Goal: Task Accomplishment & Management: Manage account settings

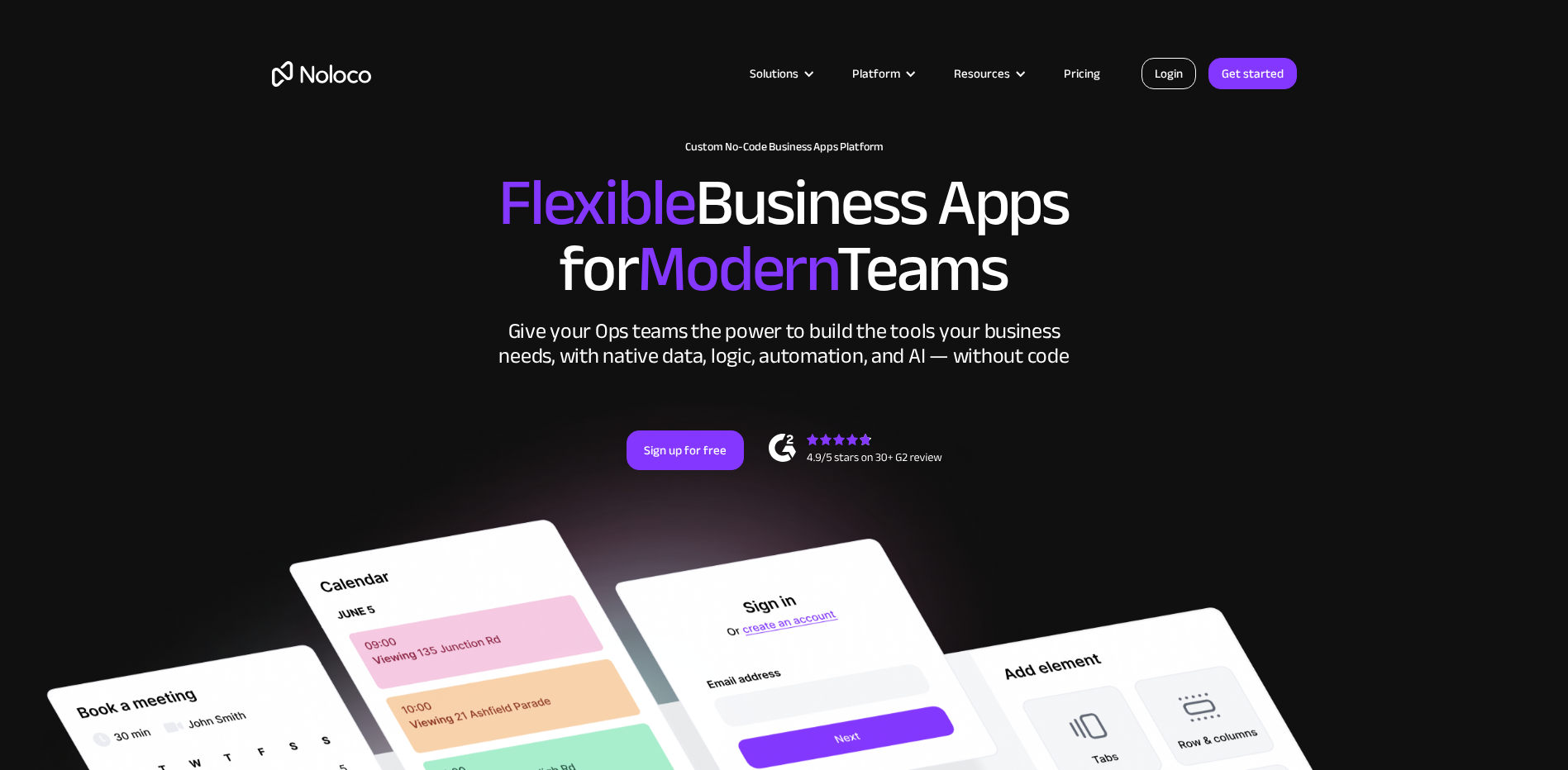
click at [1190, 77] on link "Login" at bounding box center [1168, 73] width 55 height 32
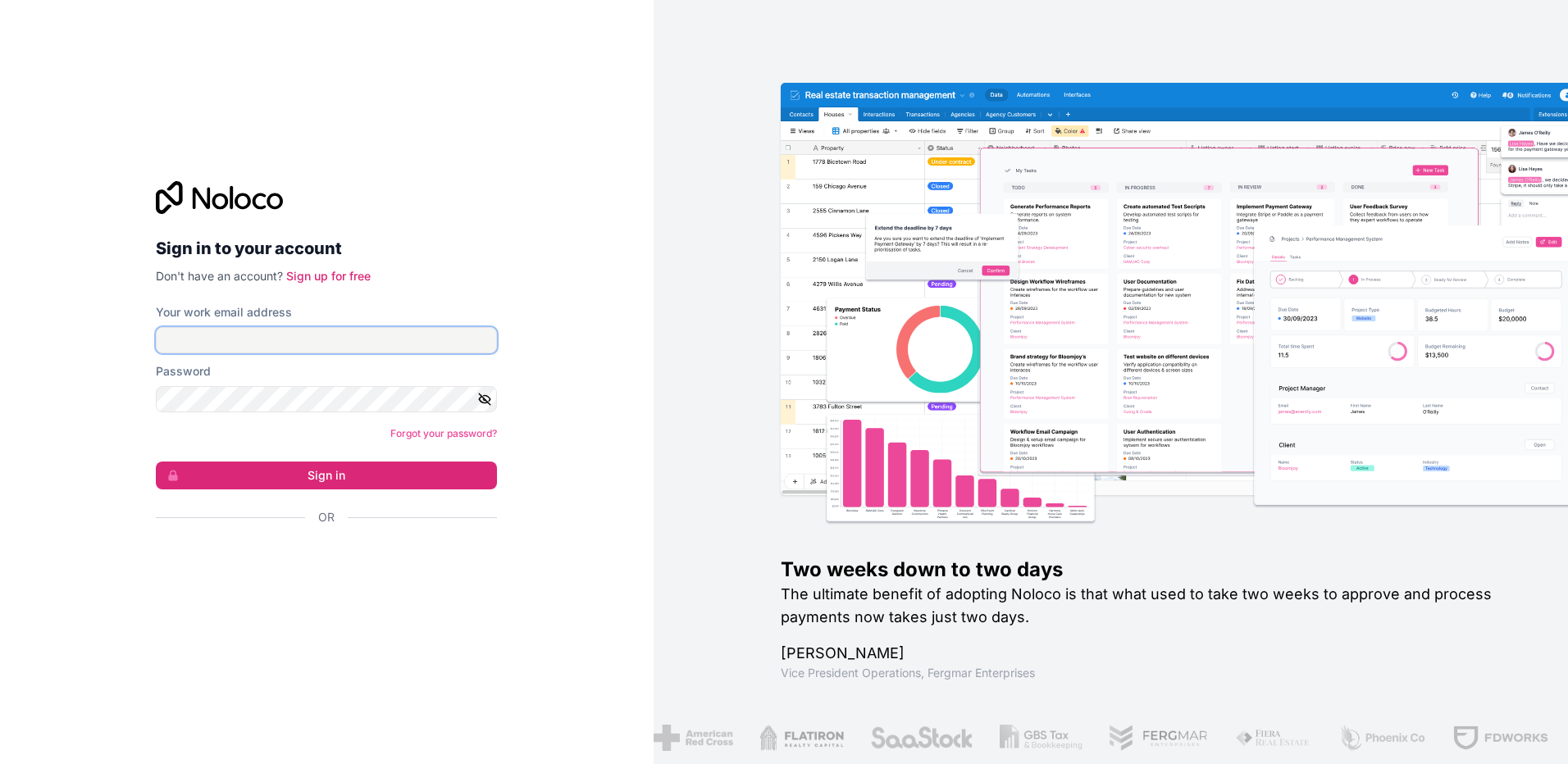
click at [214, 328] on input "Your work email address" at bounding box center [327, 340] width 341 height 26
type input "[EMAIL_ADDRESS][DOMAIN_NAME]"
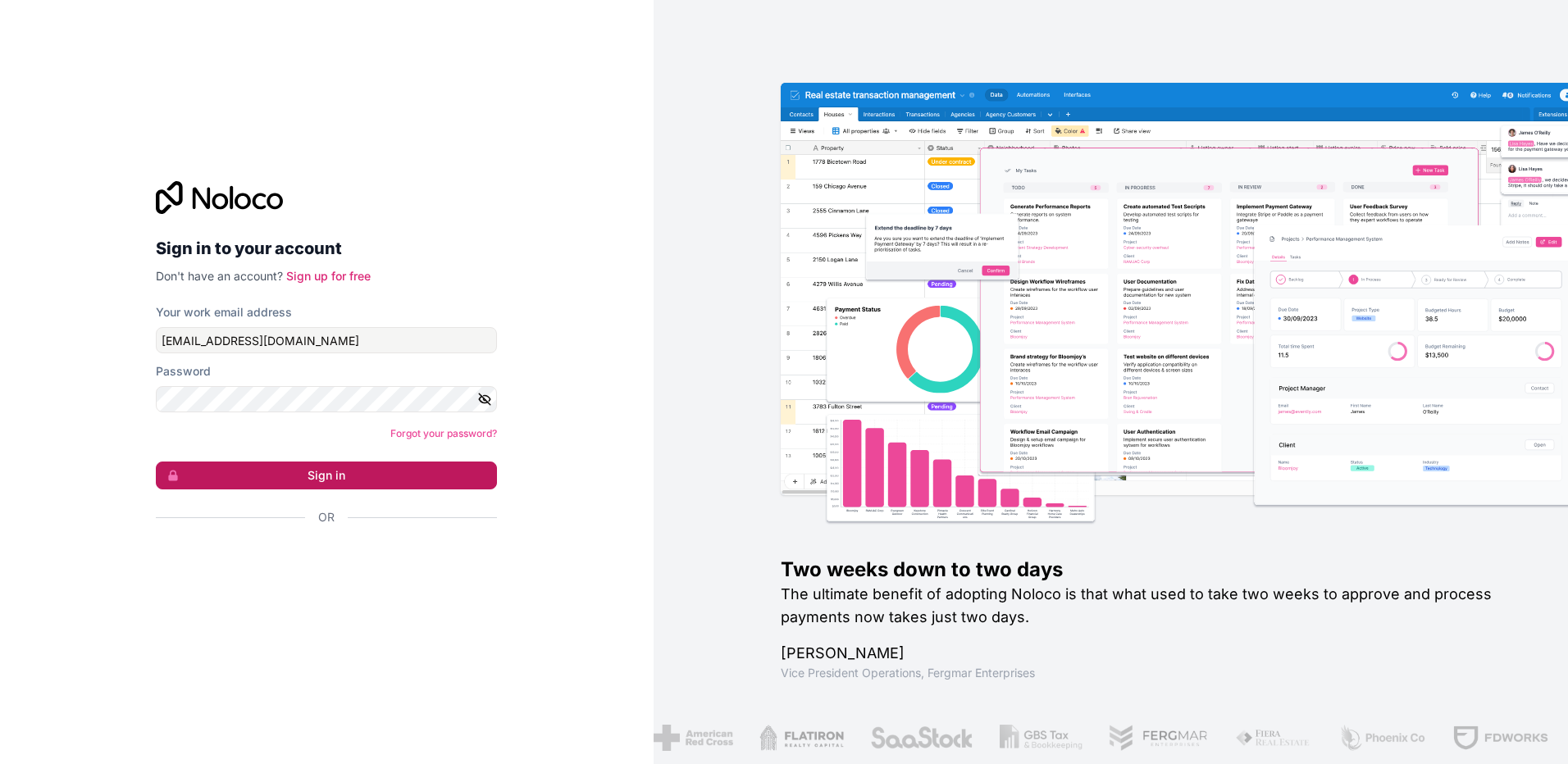
click at [315, 467] on button "Sign in" at bounding box center [327, 475] width 341 height 28
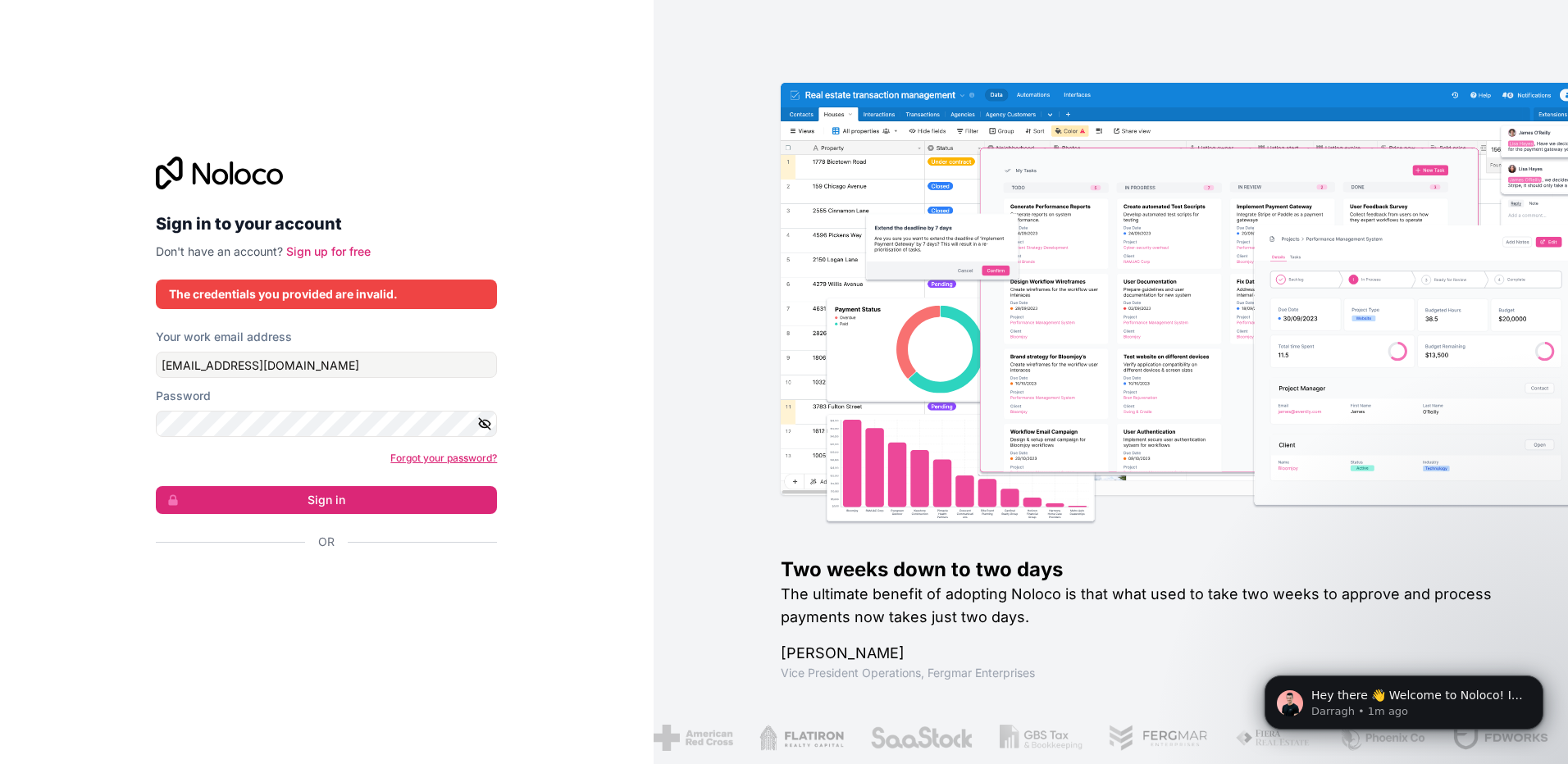
click at [420, 457] on link "Forgot your password?" at bounding box center [443, 458] width 106 height 12
